Goal: Find specific page/section: Find specific page/section

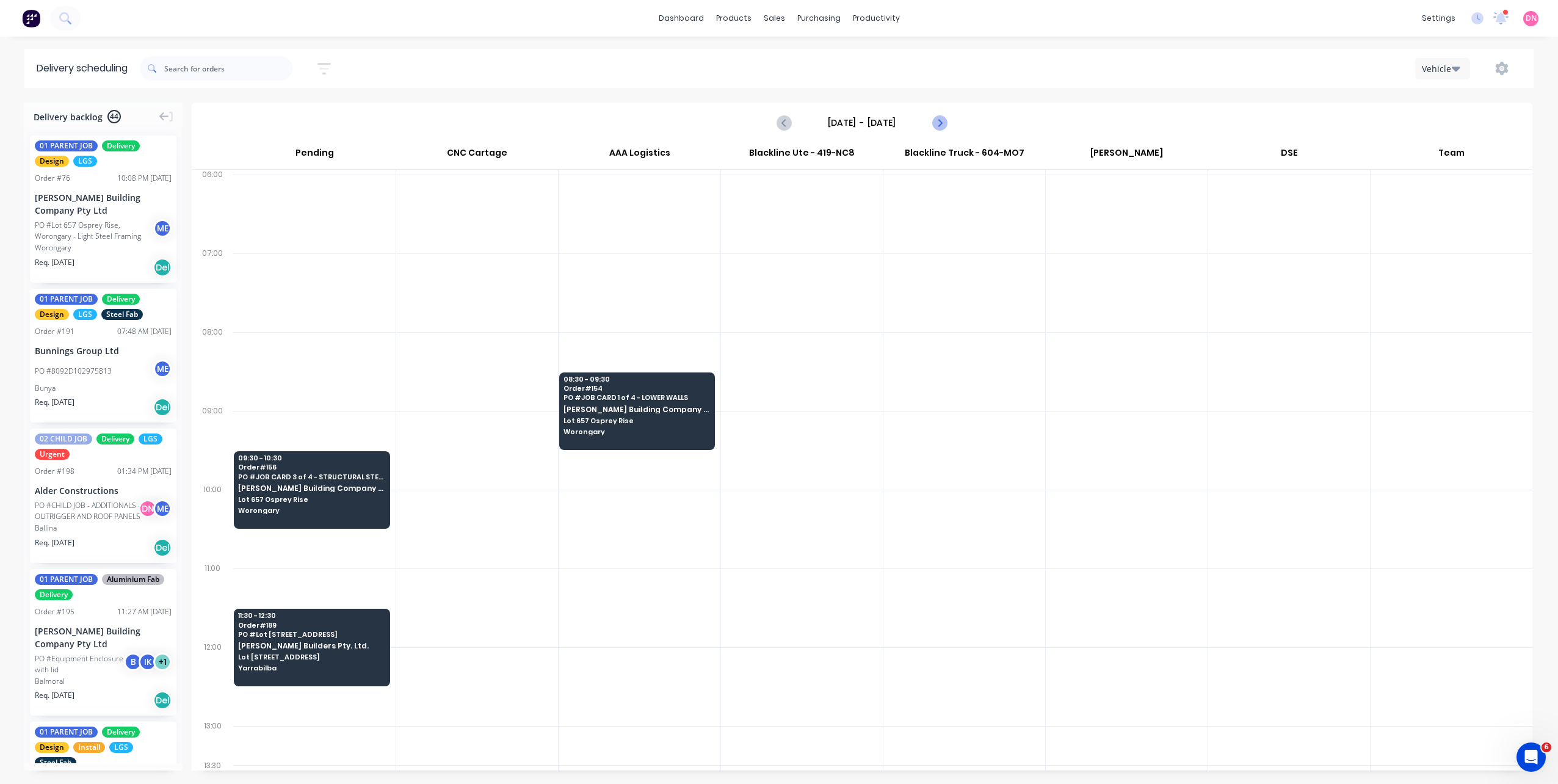
click at [942, 126] on icon "Next page" at bounding box center [939, 122] width 14 height 14
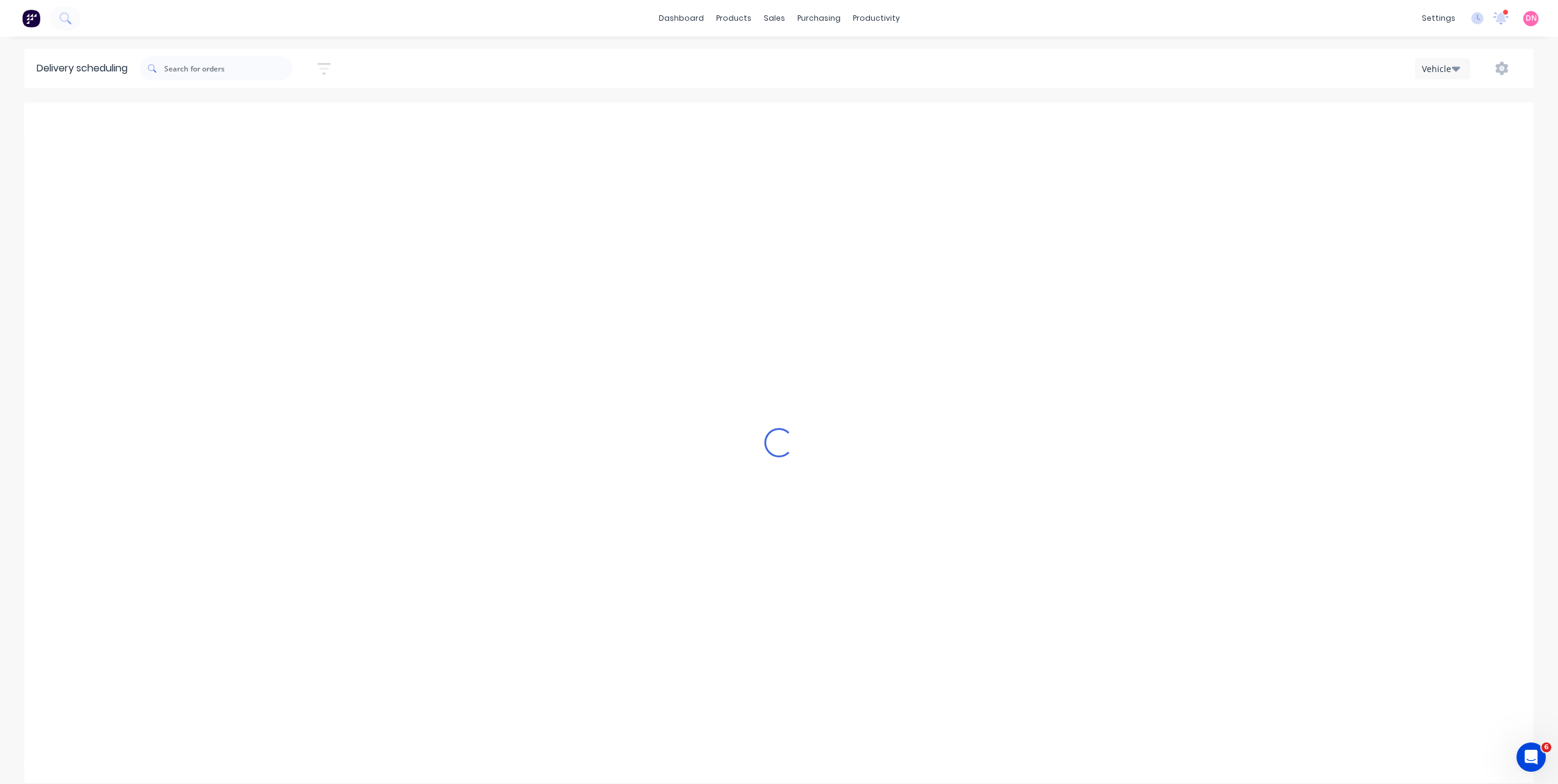
click at [942, 126] on icon "Next page" at bounding box center [939, 122] width 14 height 14
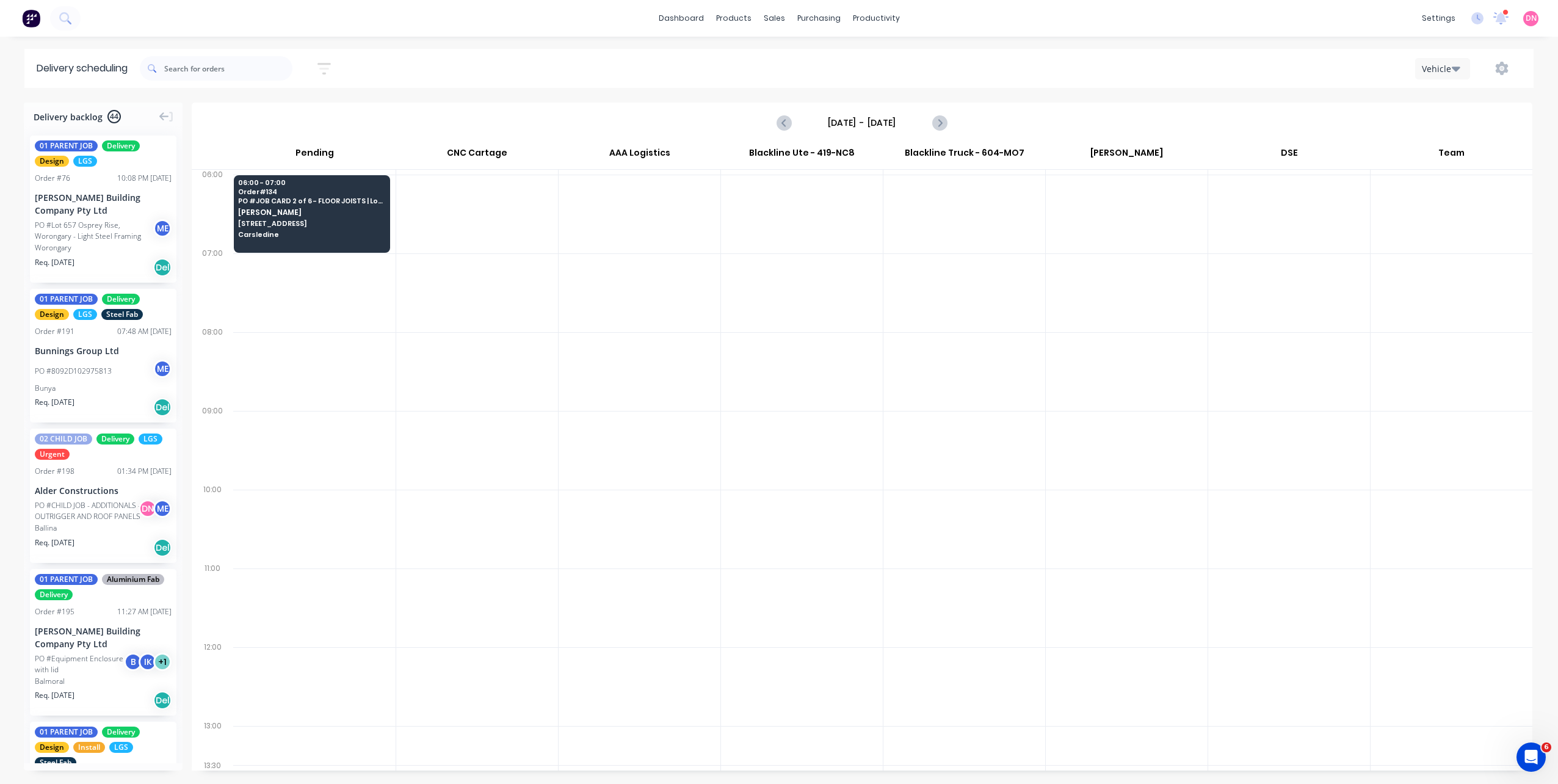
click at [942, 125] on icon "Next page" at bounding box center [939, 122] width 14 height 14
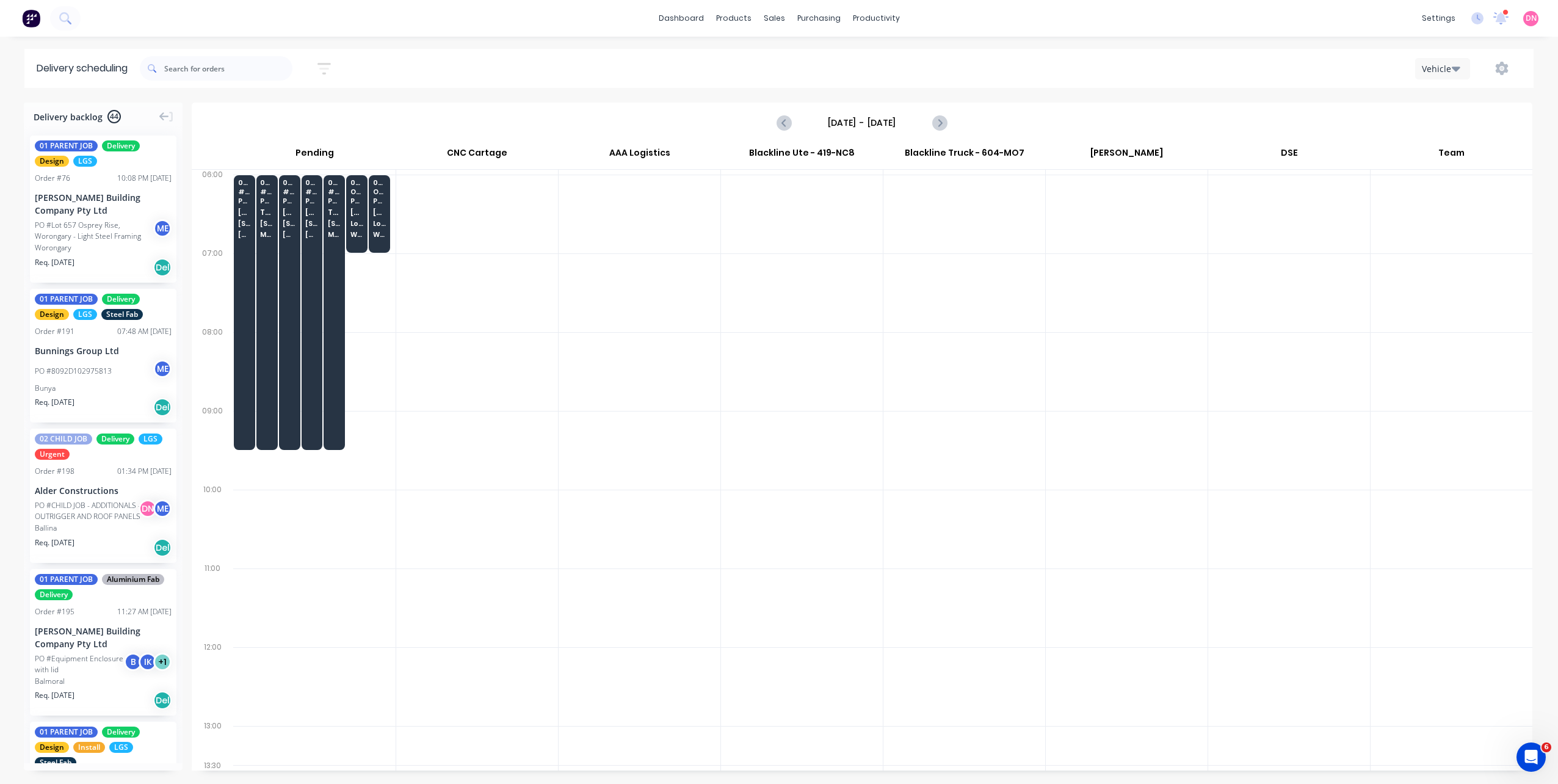
click at [942, 125] on icon "Next page" at bounding box center [939, 122] width 14 height 14
type input "Tuesday - 14/10/25"
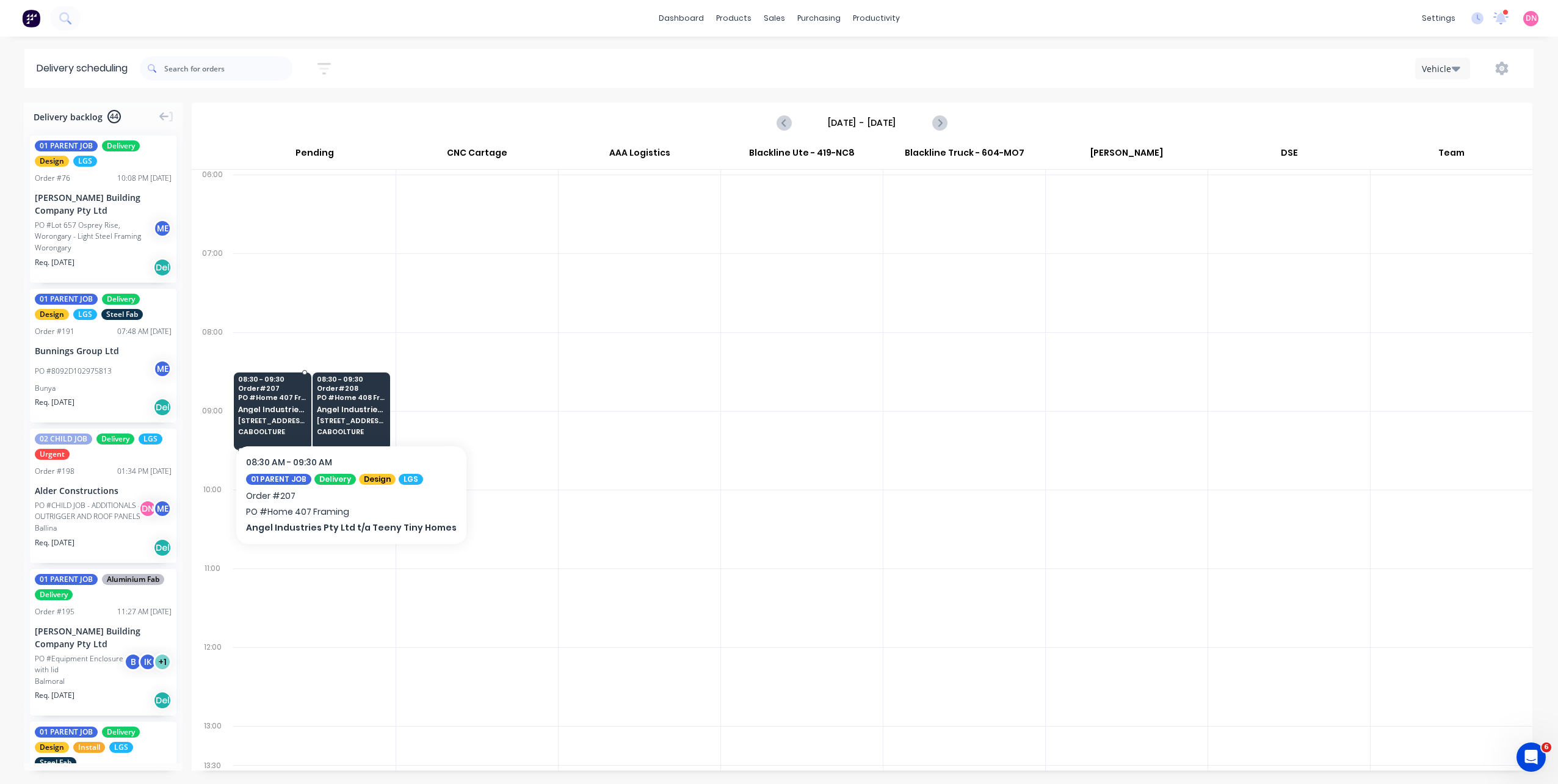
click at [245, 396] on span "PO # Home 407 Framing" at bounding box center [272, 398] width 69 height 8
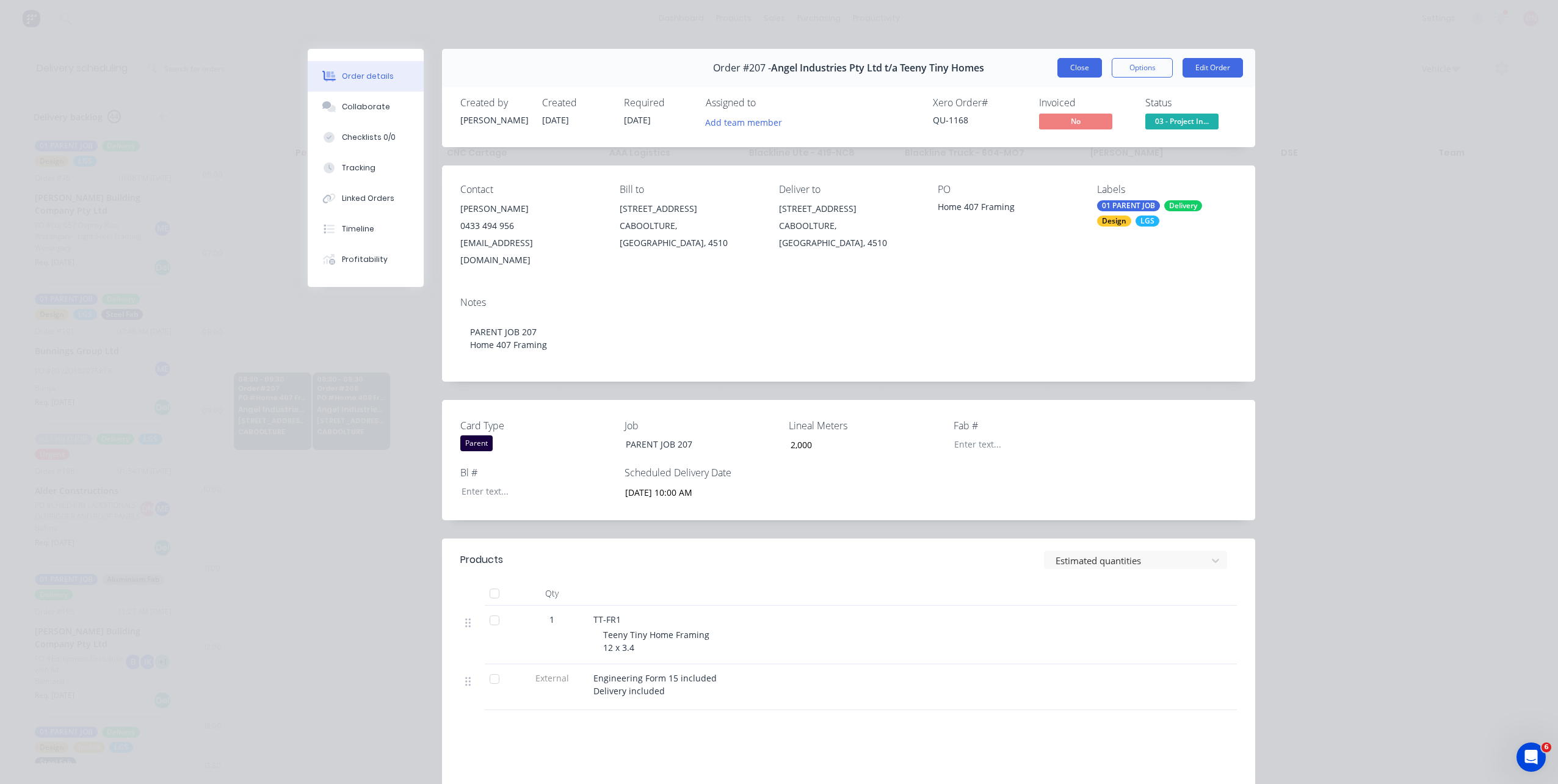
click at [1086, 66] on button "Close" at bounding box center [1080, 67] width 44 height 19
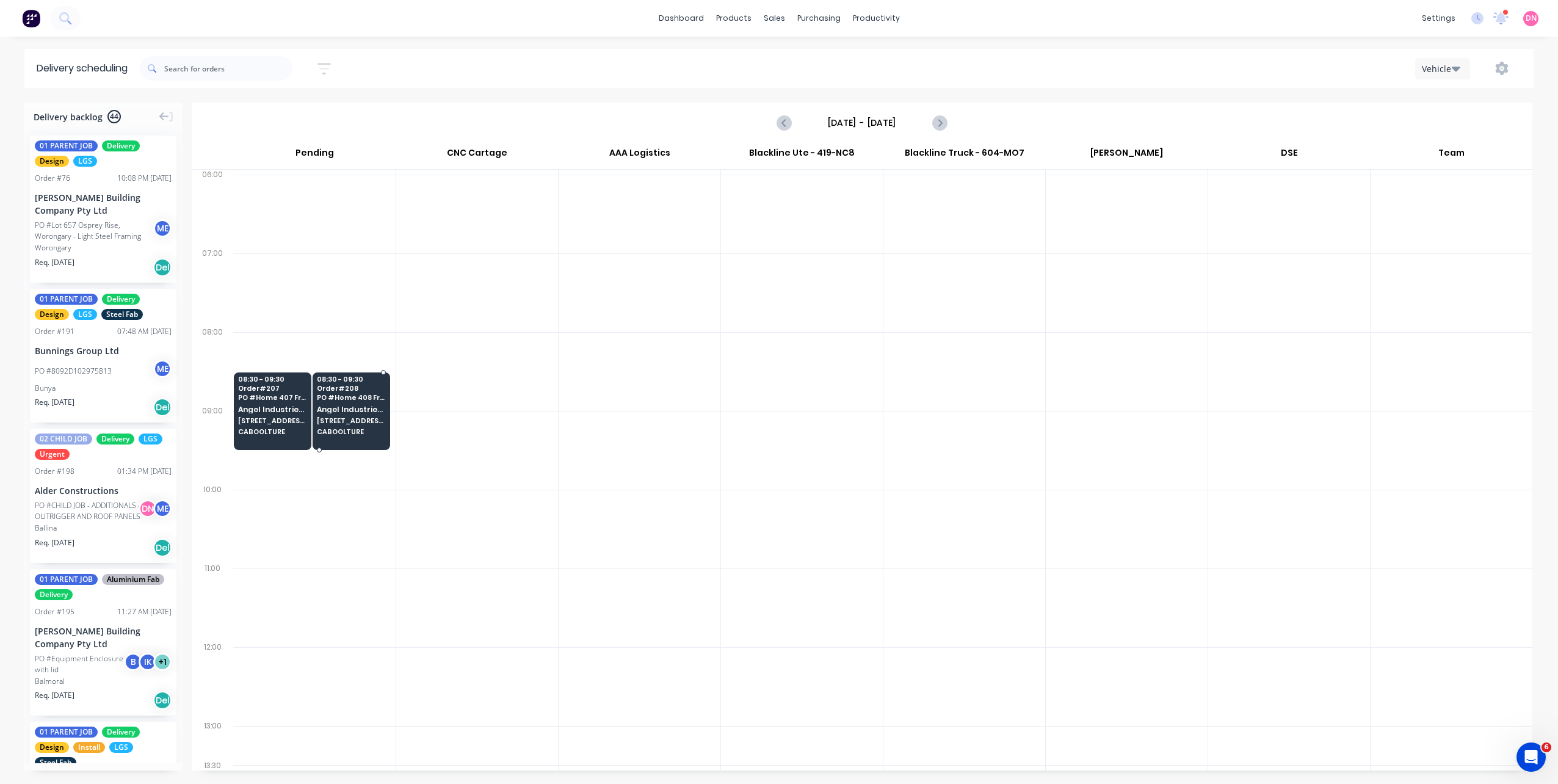
click at [337, 405] on span "Angel Industries Pty Ltd t/a Teeny Tiny Homes" at bounding box center [351, 409] width 69 height 8
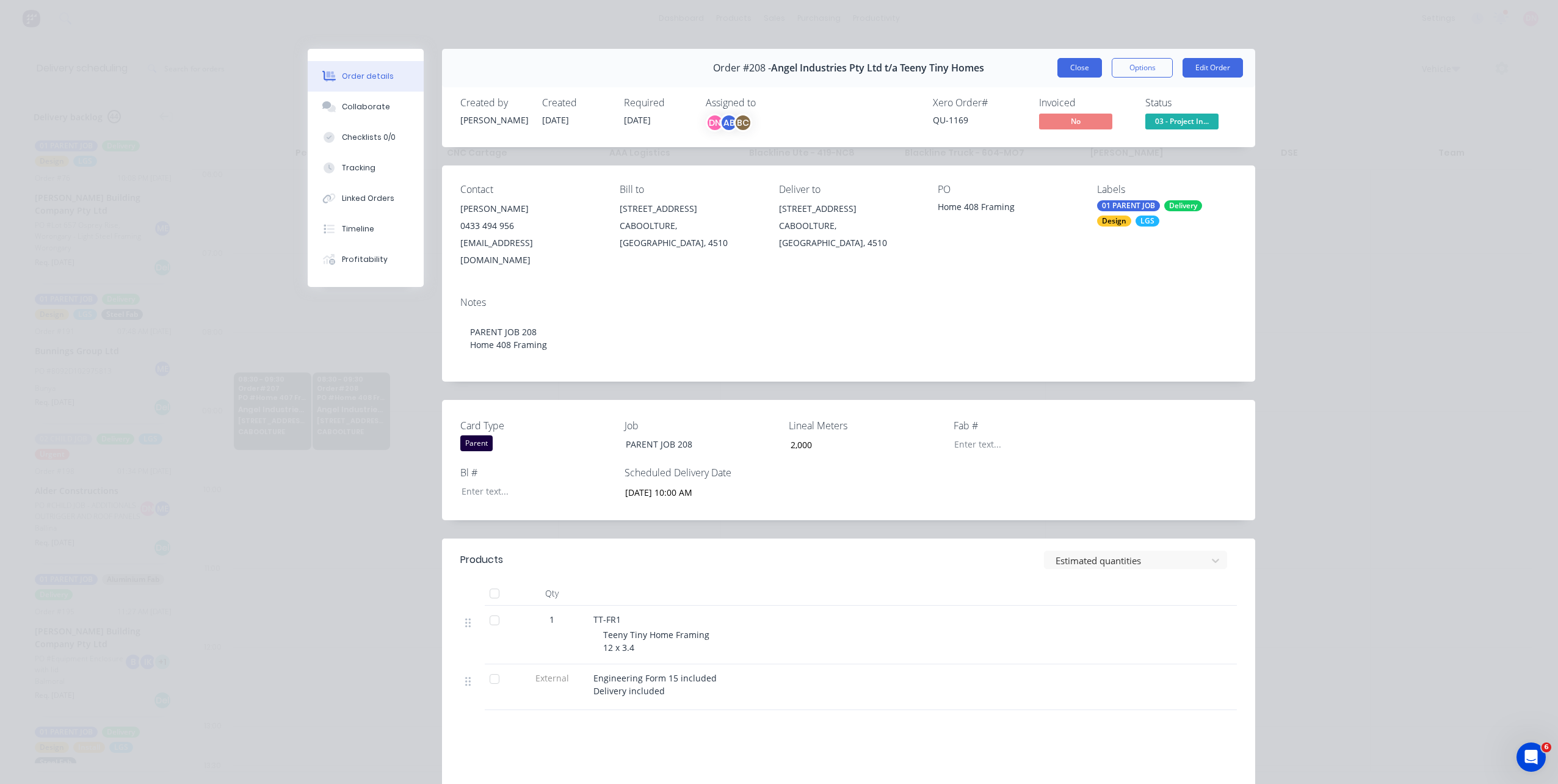
click at [1083, 61] on button "Close" at bounding box center [1080, 67] width 44 height 19
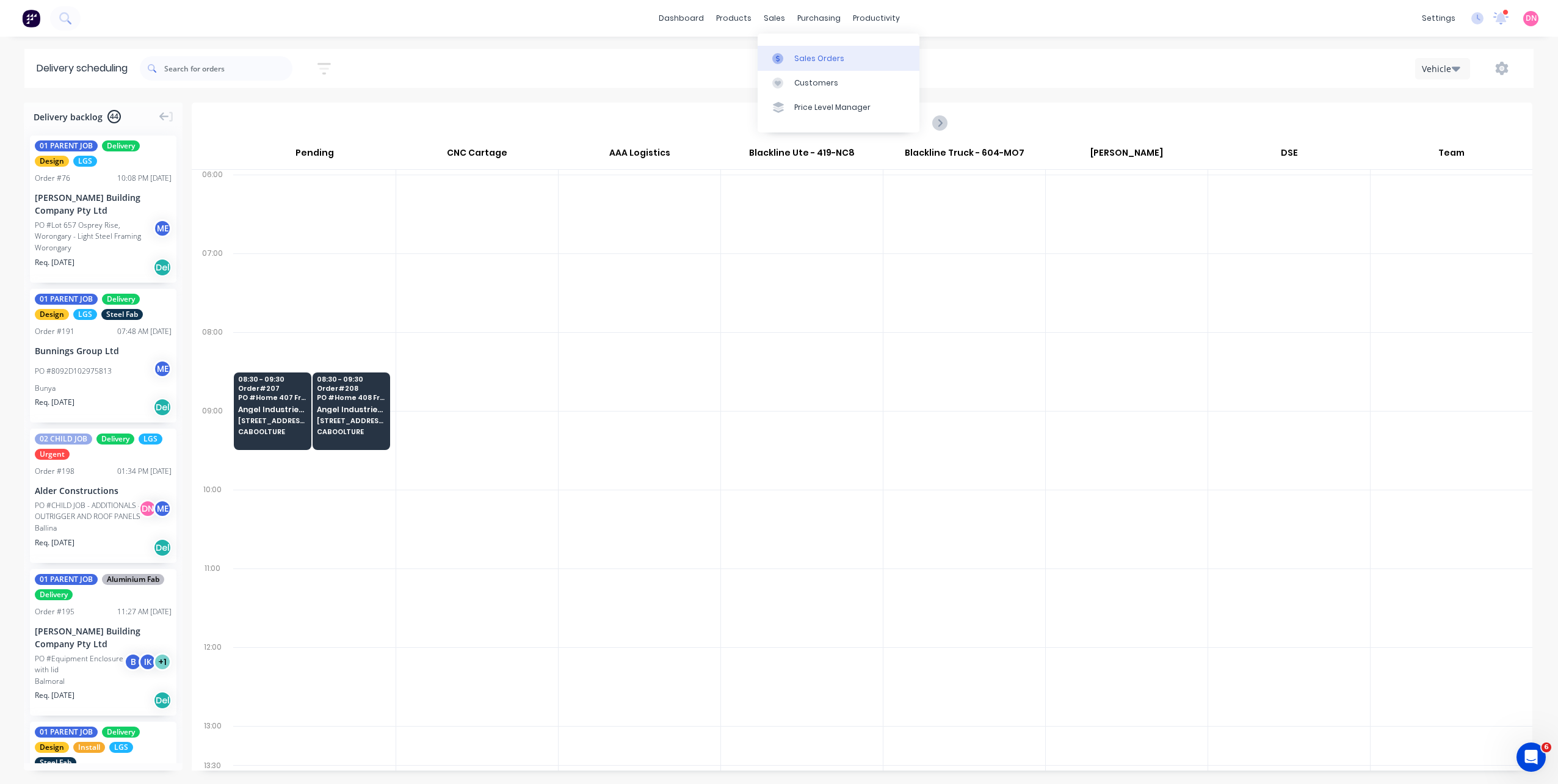
click at [775, 64] on link "Sales Orders" at bounding box center [838, 58] width 162 height 24
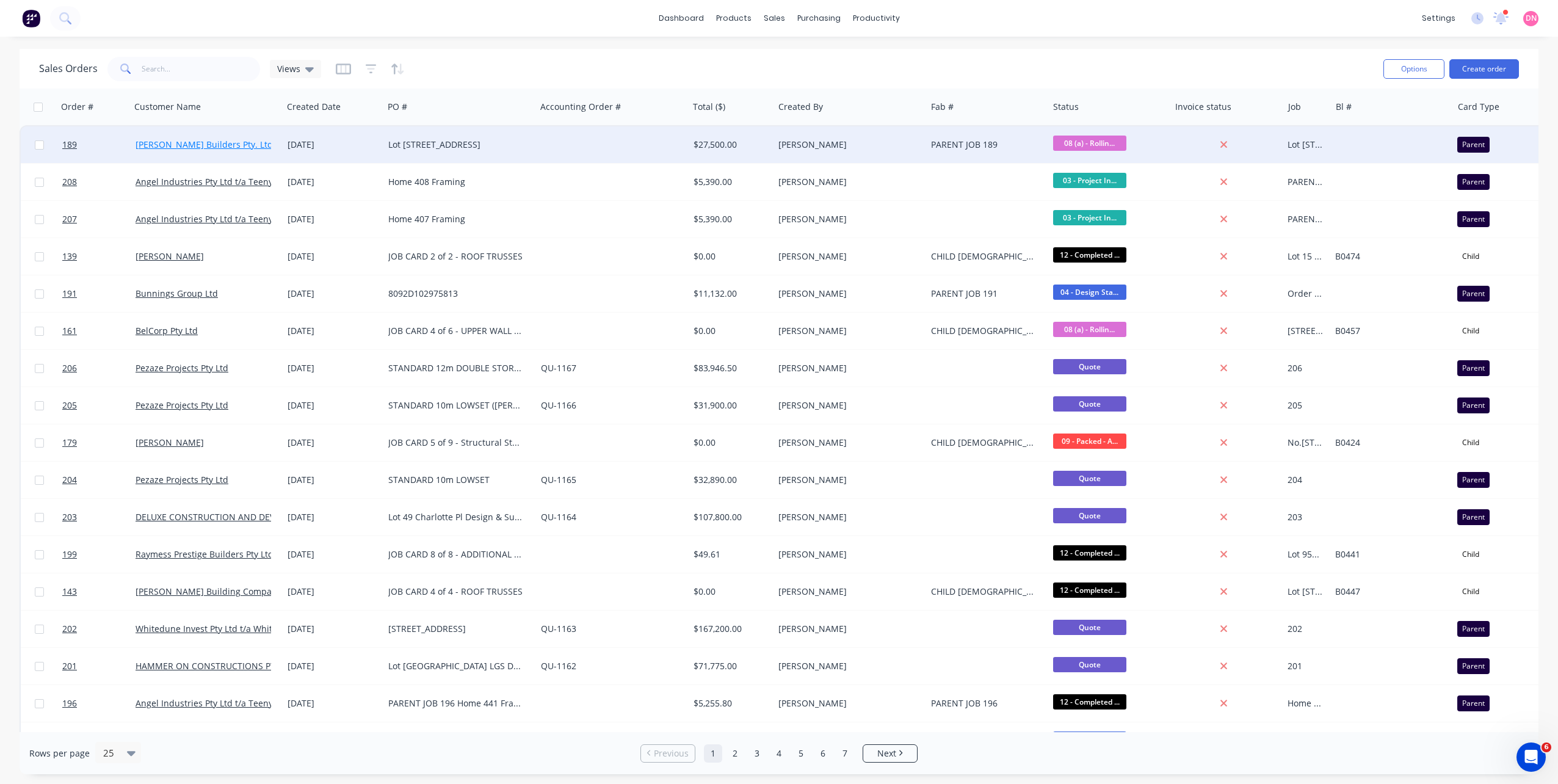
click at [188, 139] on link "[PERSON_NAME] Builders Pty. Ltd." at bounding box center [205, 145] width 140 height 12
click at [175, 150] on div "[PERSON_NAME] Builders Pty. Ltd." at bounding box center [206, 145] width 152 height 36
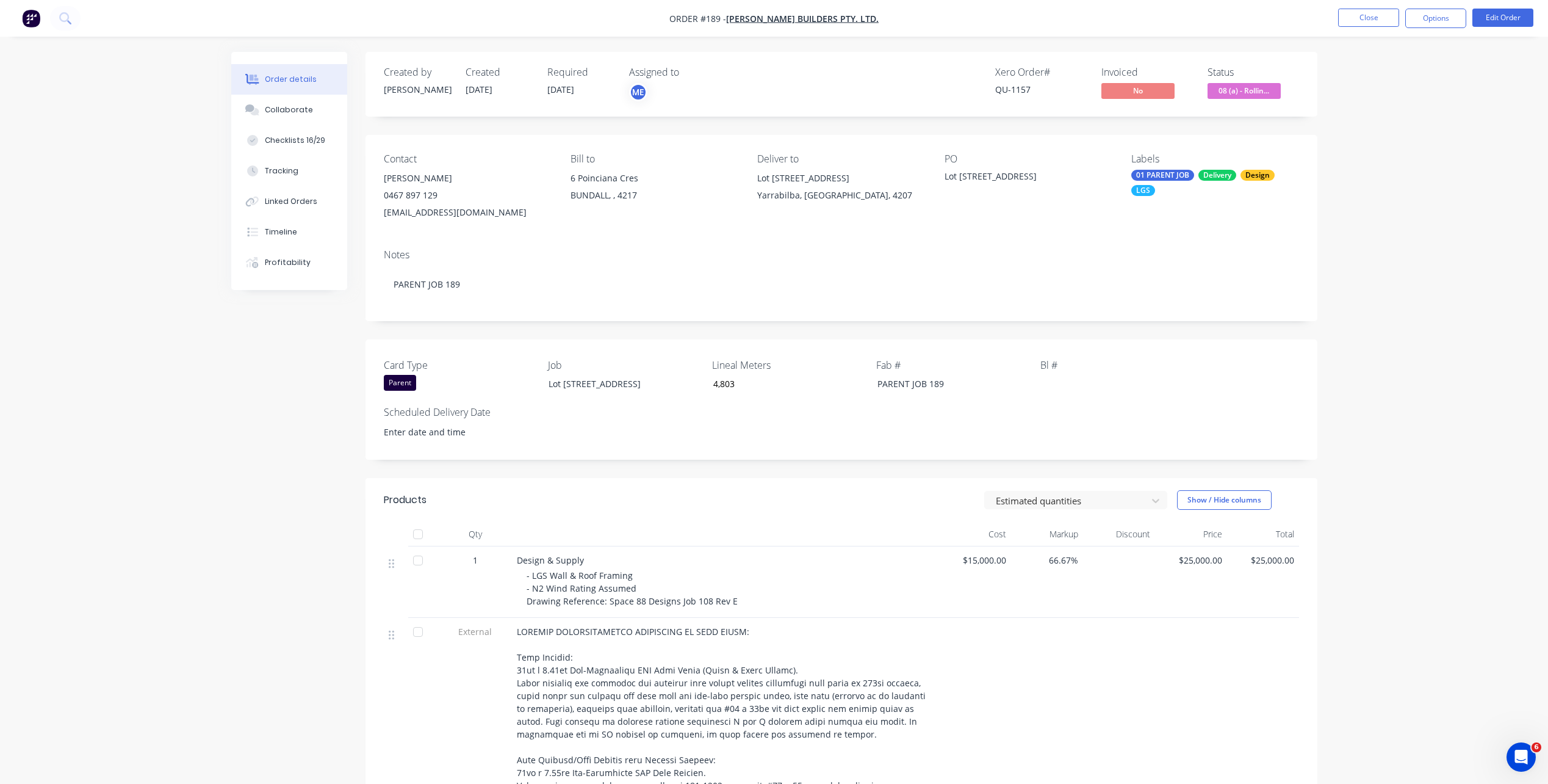
click at [175, 150] on div "Order details Collaborate Checklists 16/29 Tracking Linked Orders Timeline Prof…" at bounding box center [774, 713] width 1548 height 1426
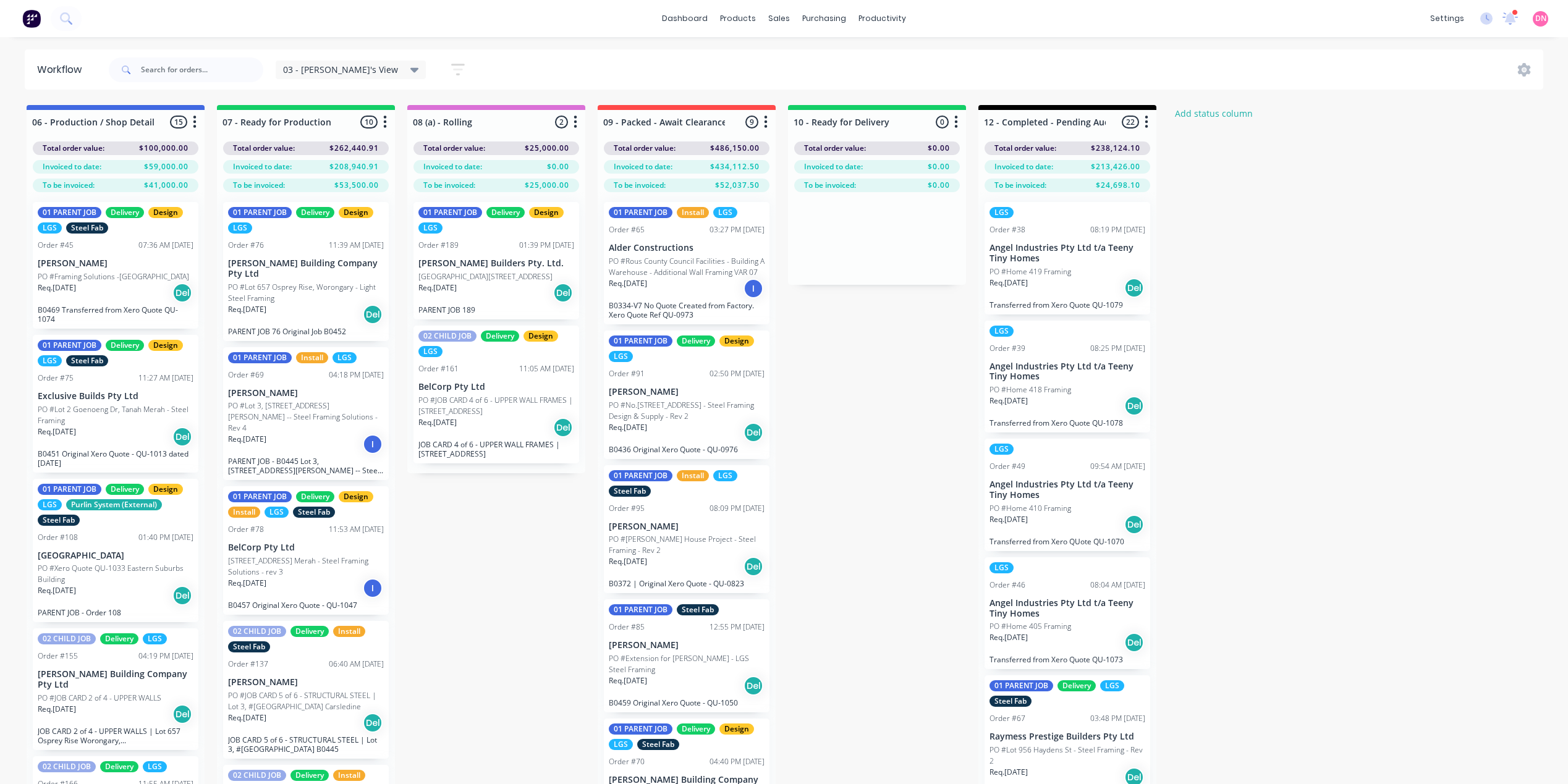
click at [350, 71] on div "03 - [PERSON_NAME]'s View" at bounding box center [351, 69] width 136 height 11
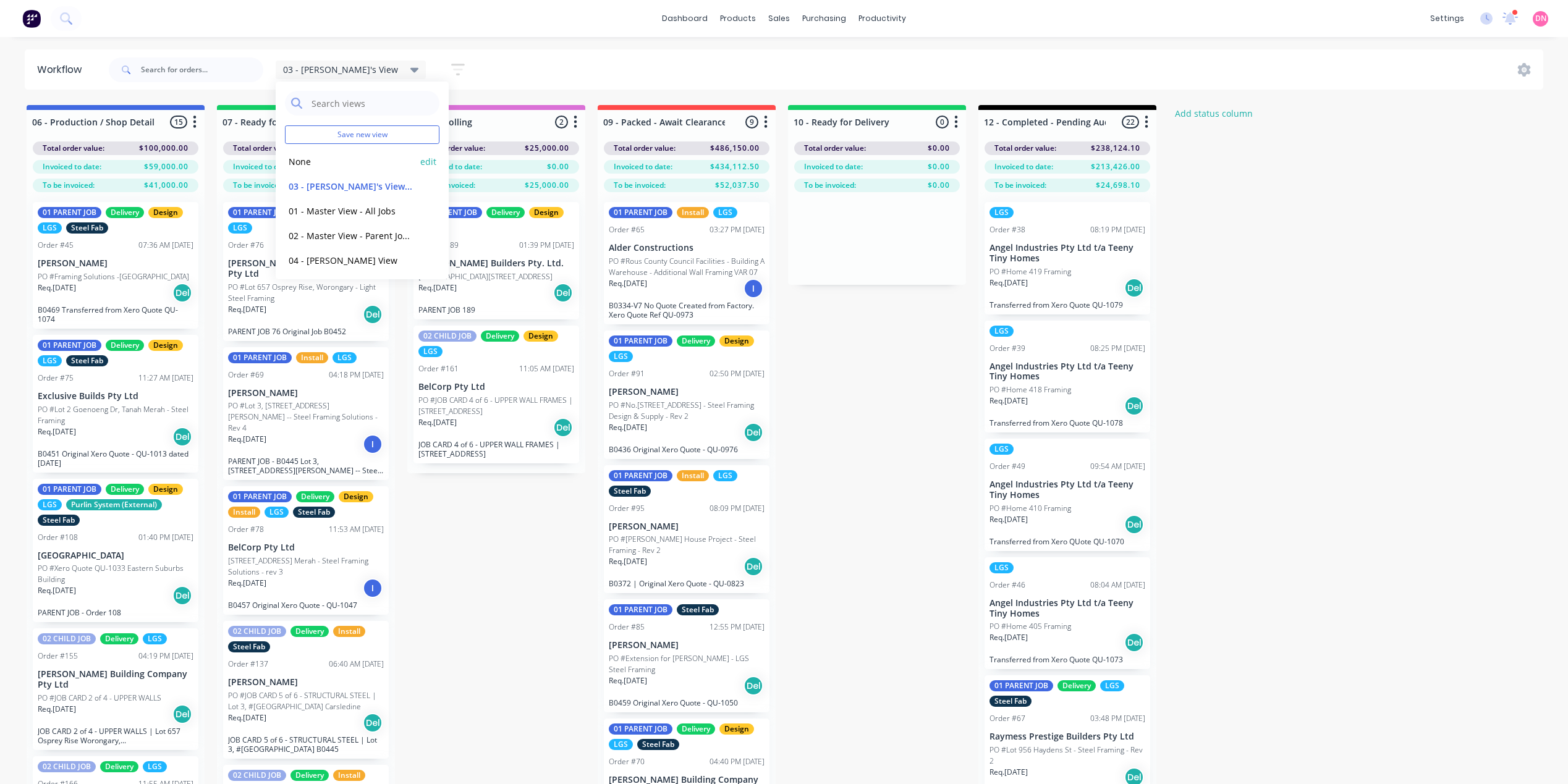
click at [320, 168] on button "None" at bounding box center [351, 161] width 132 height 15
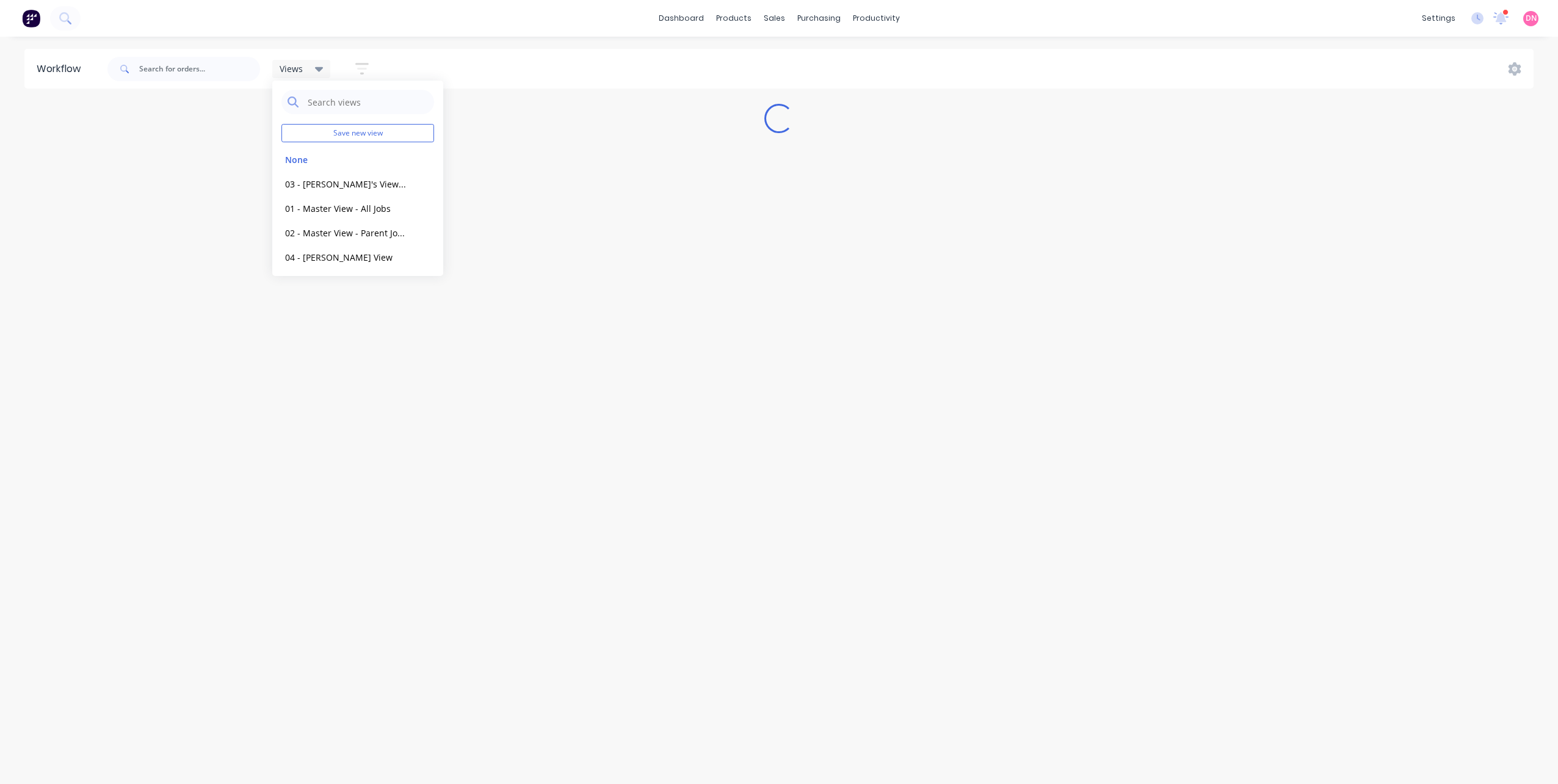
click at [529, 56] on div "Views Save new view None edit 03 - [PERSON_NAME]'s View (Default) edit 01 - Mas…" at bounding box center [820, 69] width 1430 height 36
click at [325, 65] on div "Views" at bounding box center [301, 68] width 58 height 18
click at [468, 81] on div "Views Save new view None edit 03 - [PERSON_NAME]'s View (Default) edit 01 - Mas…" at bounding box center [820, 69] width 1430 height 36
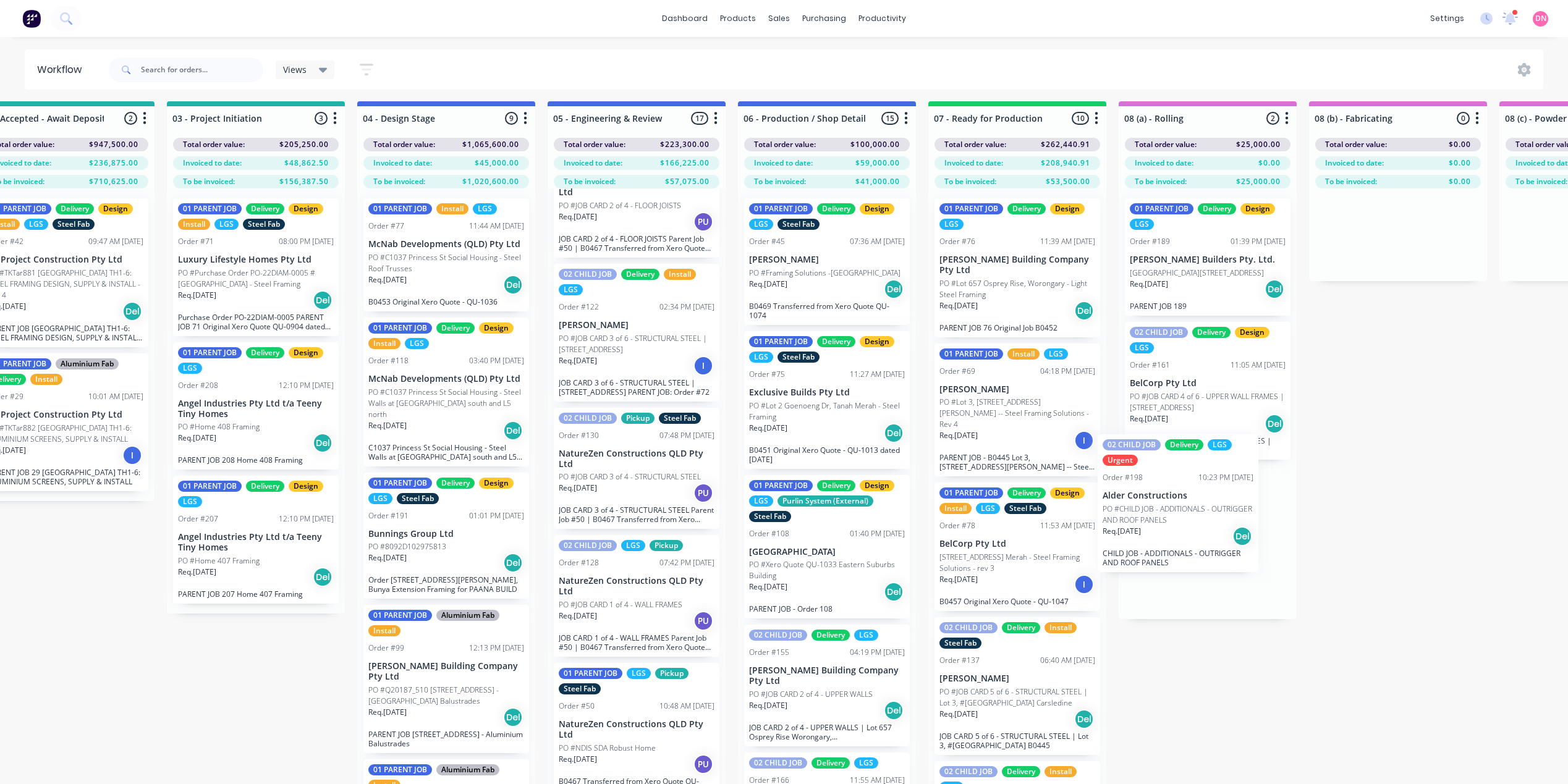
scroll to position [4, 248]
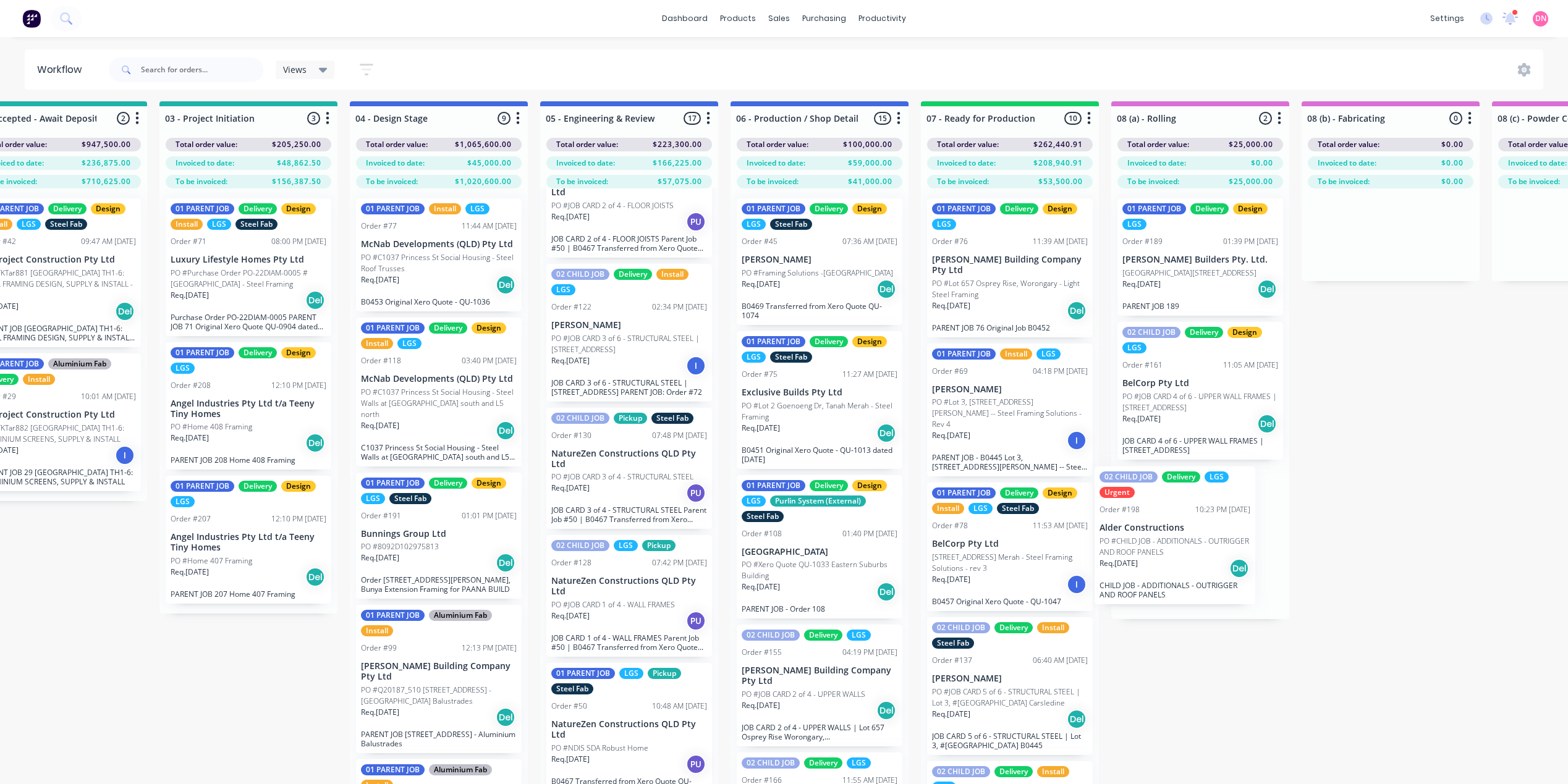
drag, startPoint x: 878, startPoint y: 618, endPoint x: 1183, endPoint y: 532, distance: 316.9
click at [1183, 532] on div "Submitted 1 Status colour #FF69B4 hex #FF69B4 Save Cancel Summaries Total order…" at bounding box center [1401, 462] width 3317 height 723
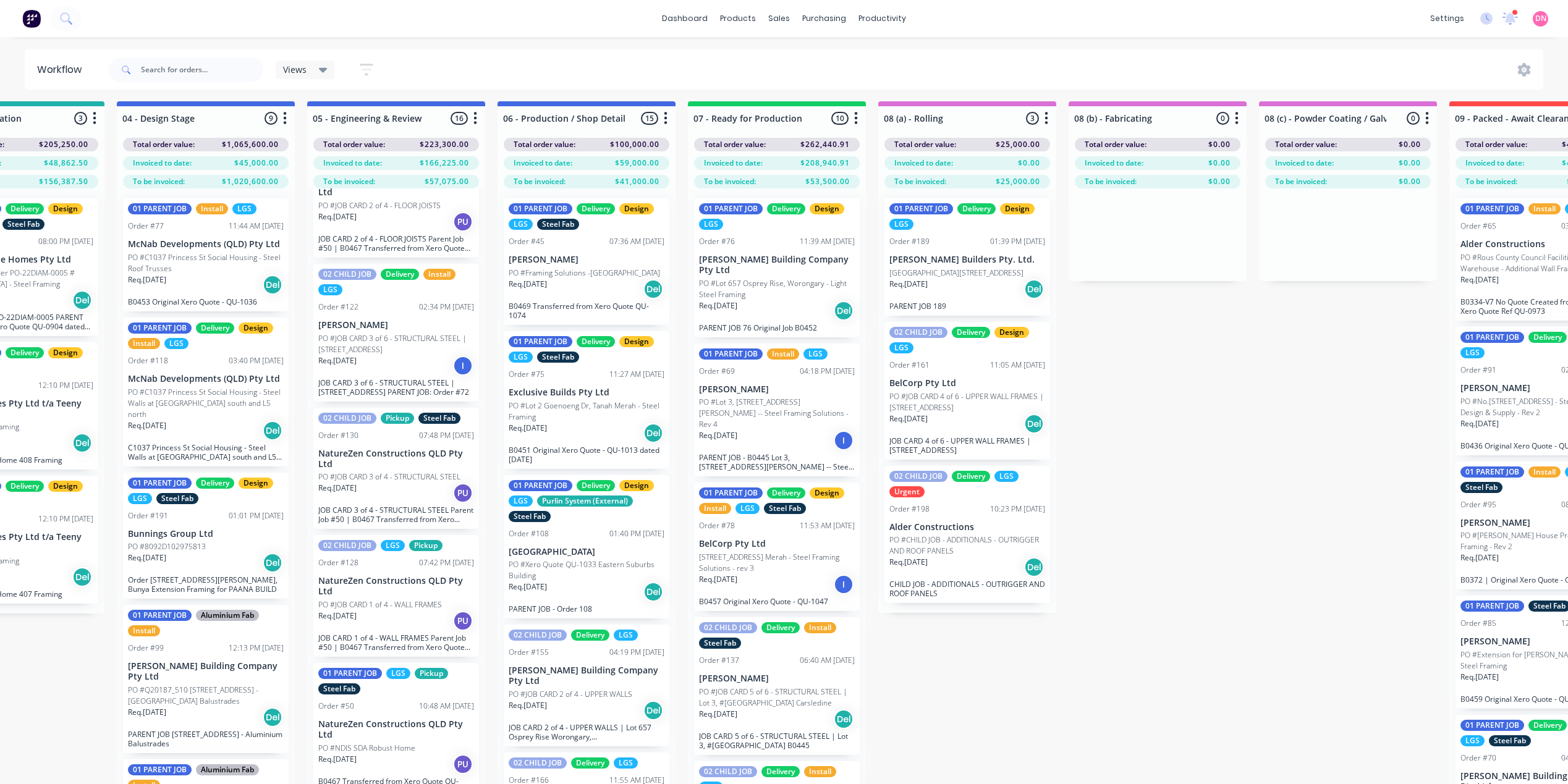
scroll to position [4, 486]
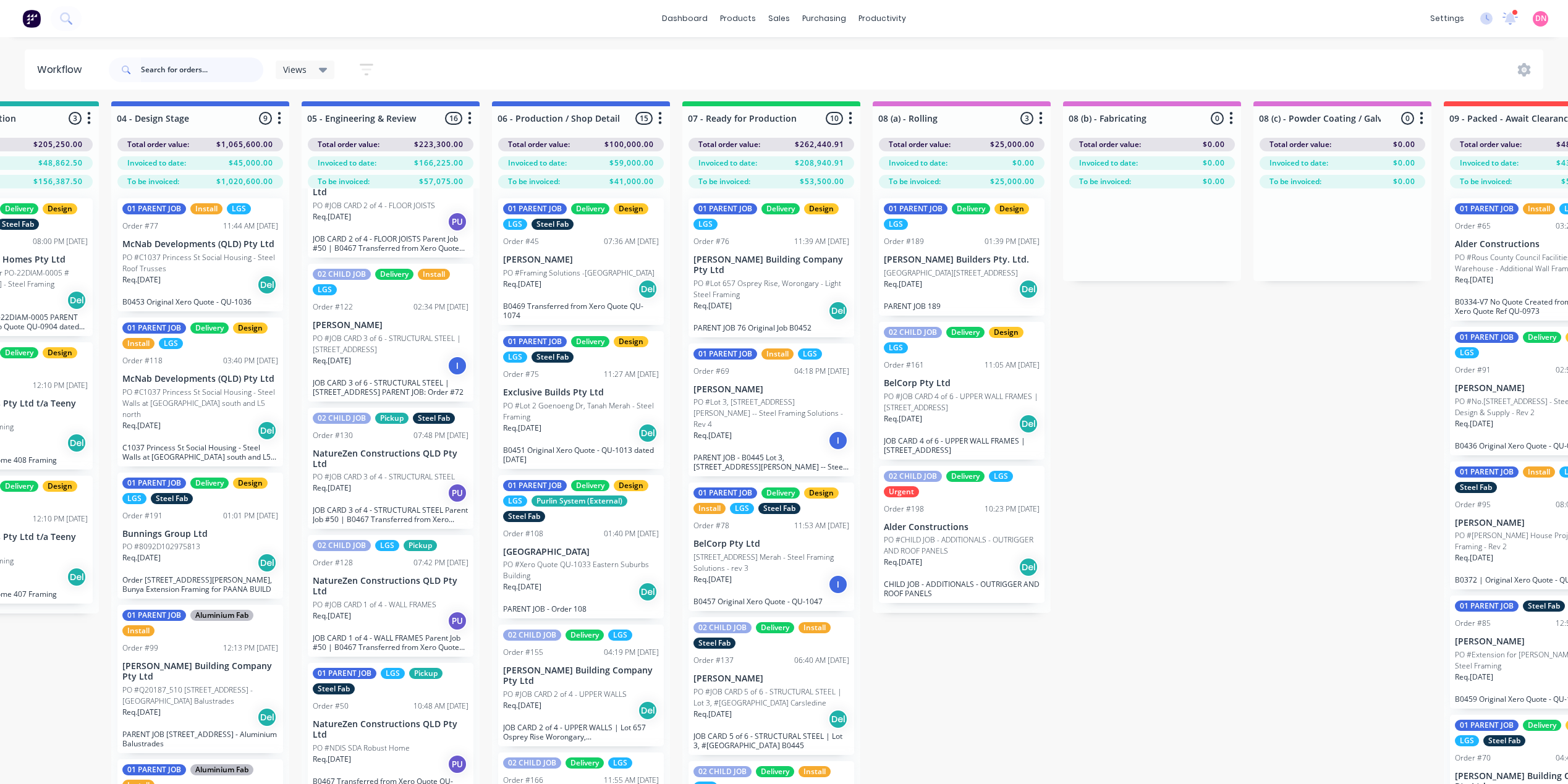
click at [215, 71] on input "text" at bounding box center [202, 69] width 122 height 24
type input "[PERSON_NAME]"
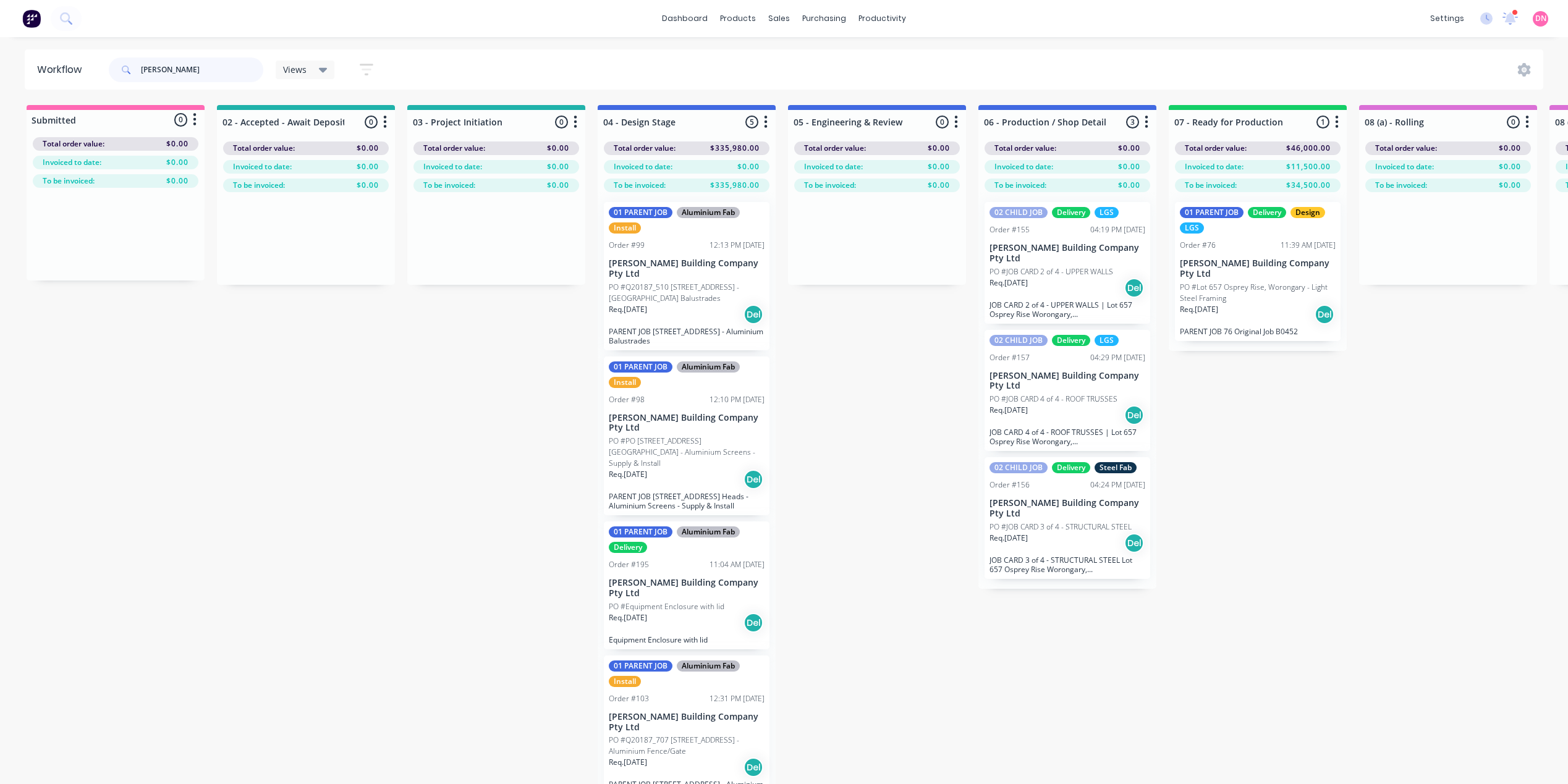
drag, startPoint x: 217, startPoint y: 77, endPoint x: 34, endPoint y: 38, distance: 187.1
click at [34, 38] on div "dashboard products sales purchasing productivity dashboard products Product Cat…" at bounding box center [784, 355] width 1568 height 710
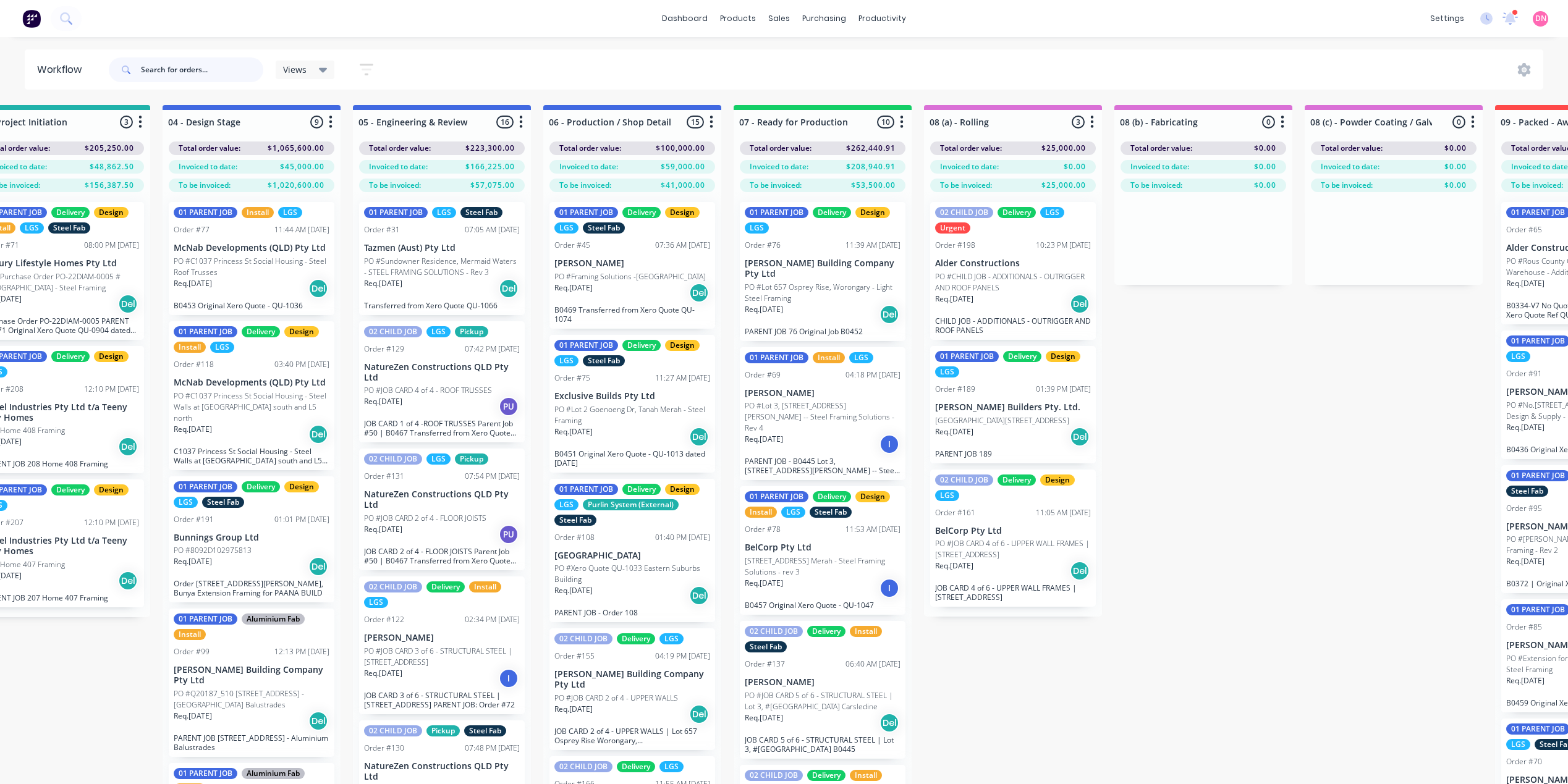
scroll to position [0, 445]
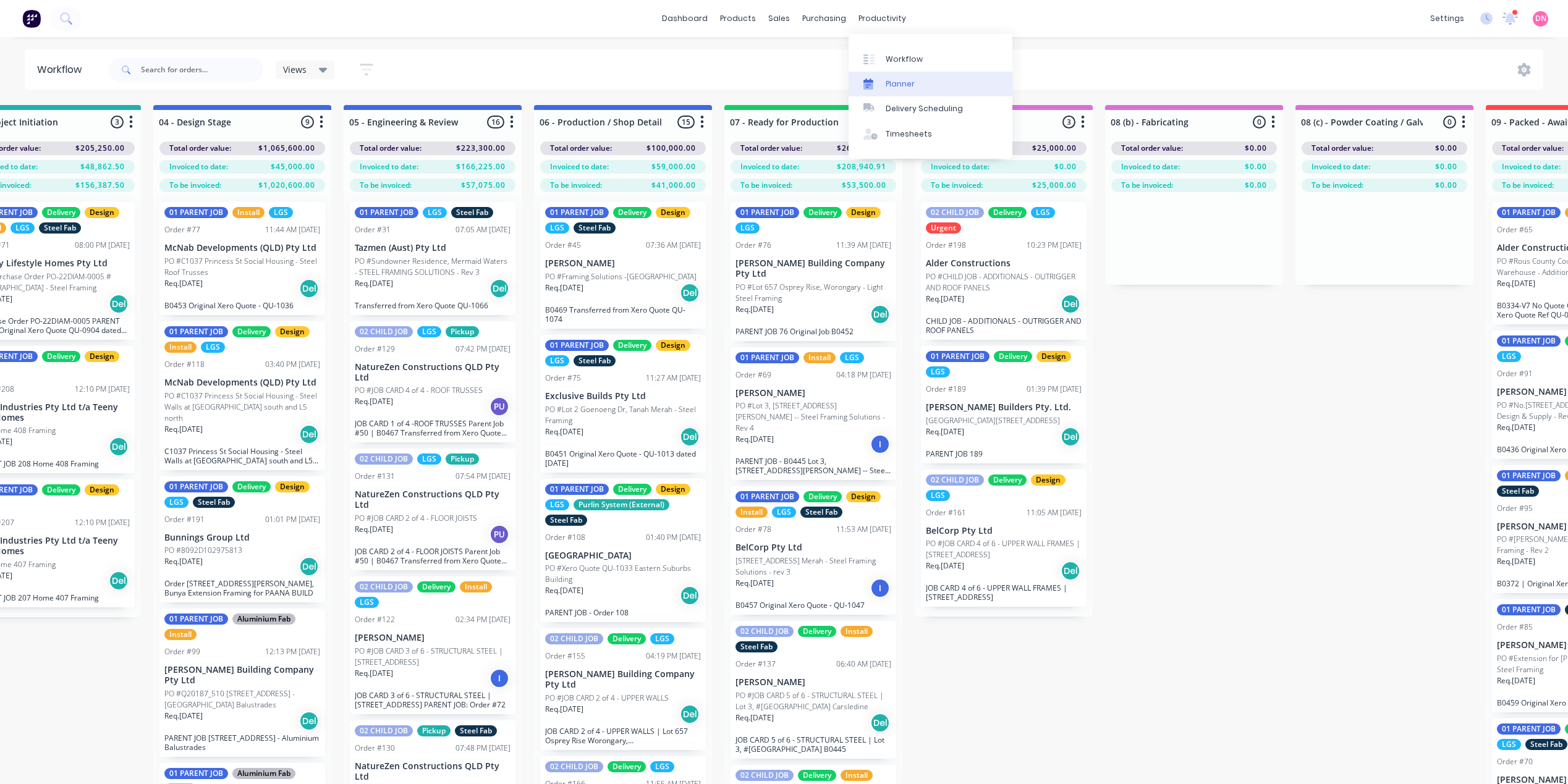
click at [890, 86] on div "Planner" at bounding box center [900, 83] width 29 height 11
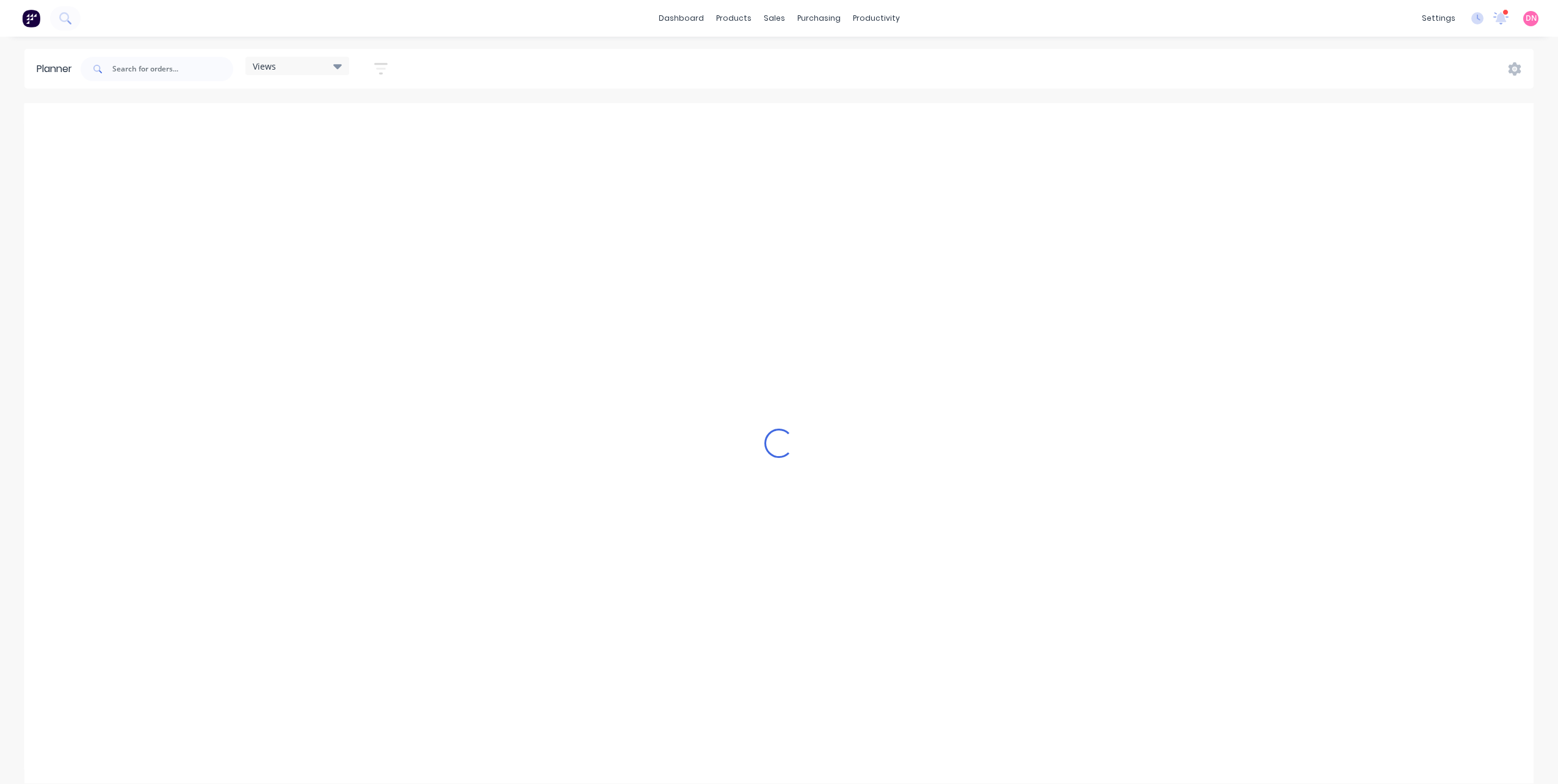
scroll to position [0, 472]
